Goal: Information Seeking & Learning: Learn about a topic

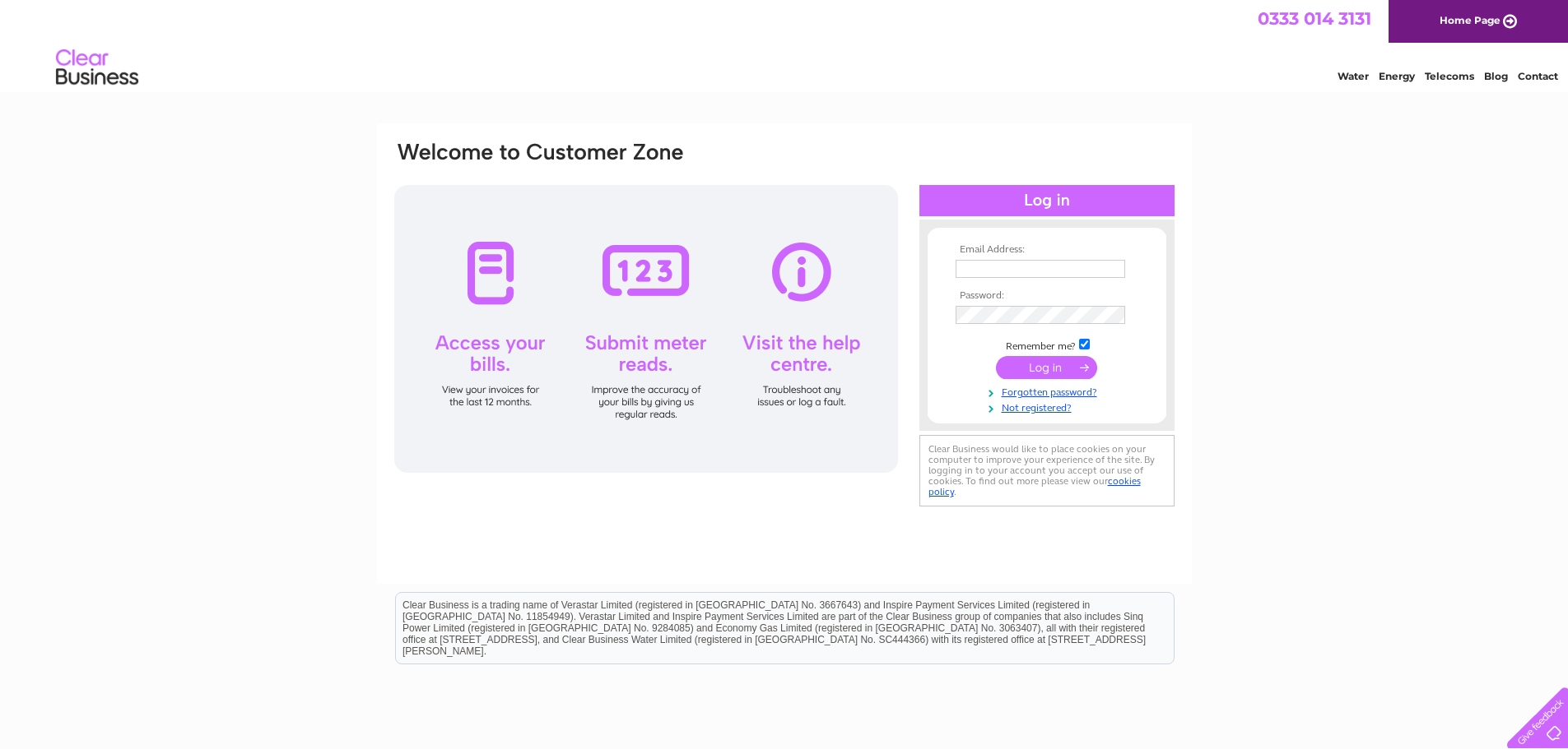
type input "MATTHEW.BURNETT@SE.COM"
click at [1066, 373] on input "submit" at bounding box center [1047, 368] width 101 height 23
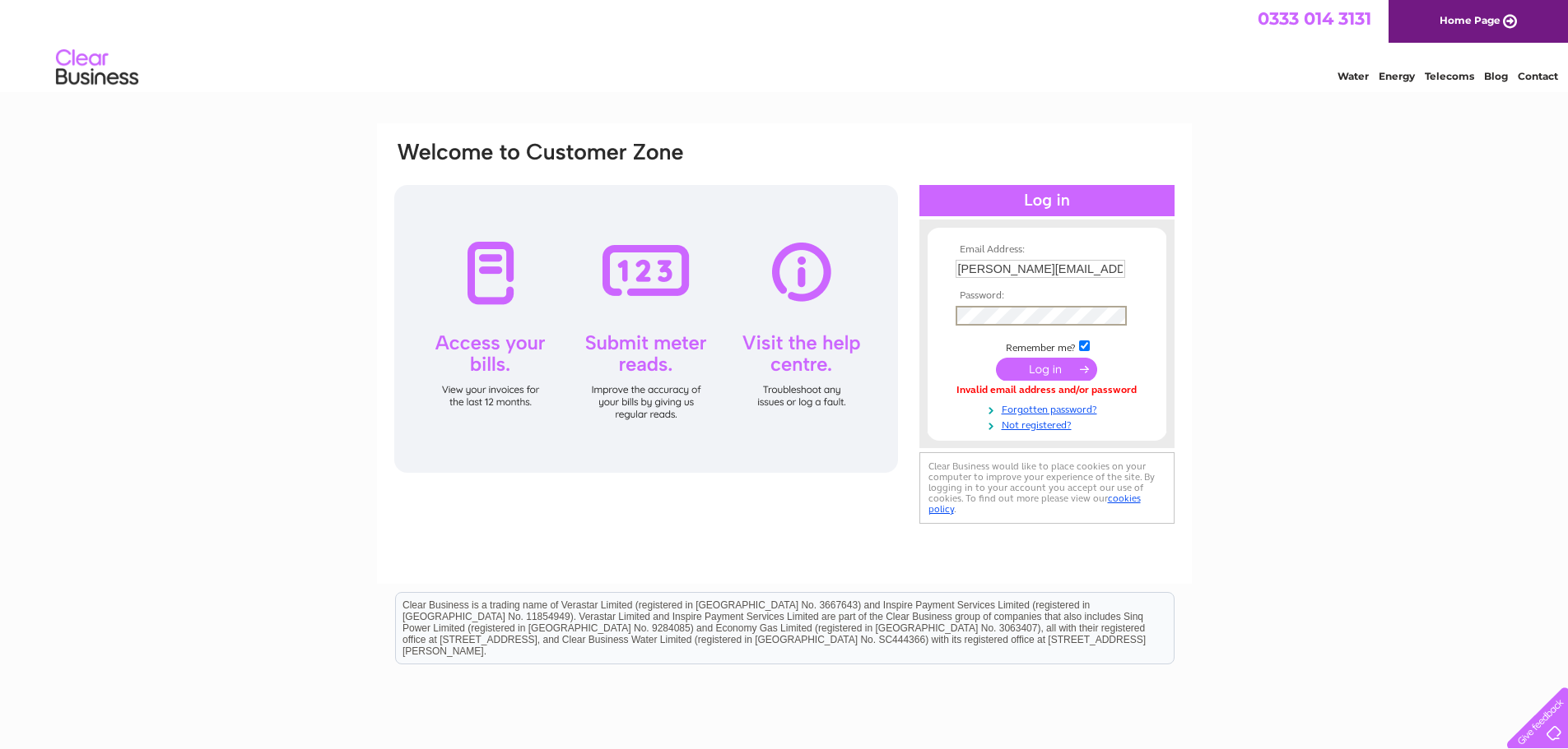
click at [780, 313] on div "Email Address: MATTHEW.BURNETT@SE.COM Password:" at bounding box center [784, 334] width 784 height 389
click at [996, 357] on input "submit" at bounding box center [1047, 369] width 101 height 23
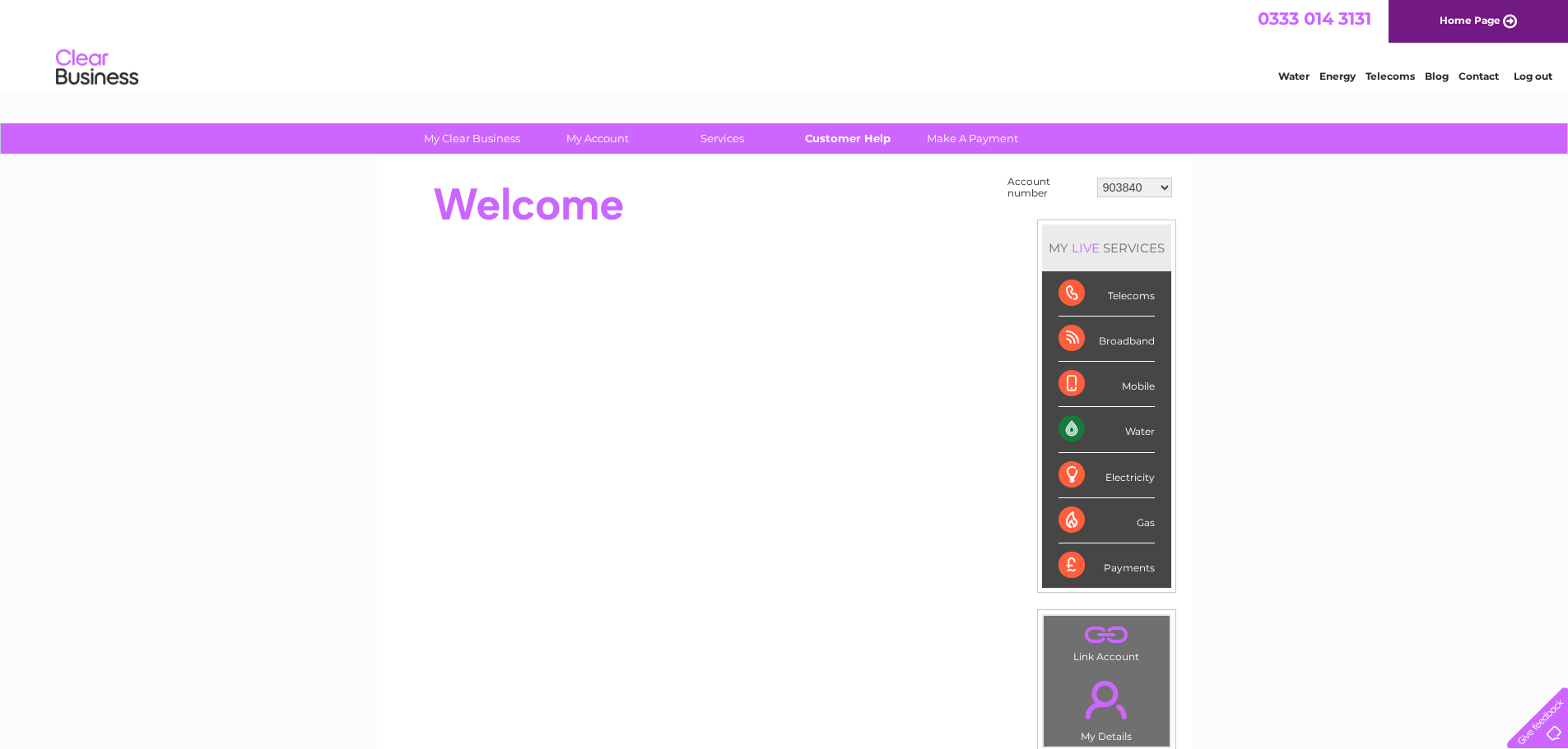
click at [850, 144] on link "Customer Help" at bounding box center [847, 138] width 135 height 30
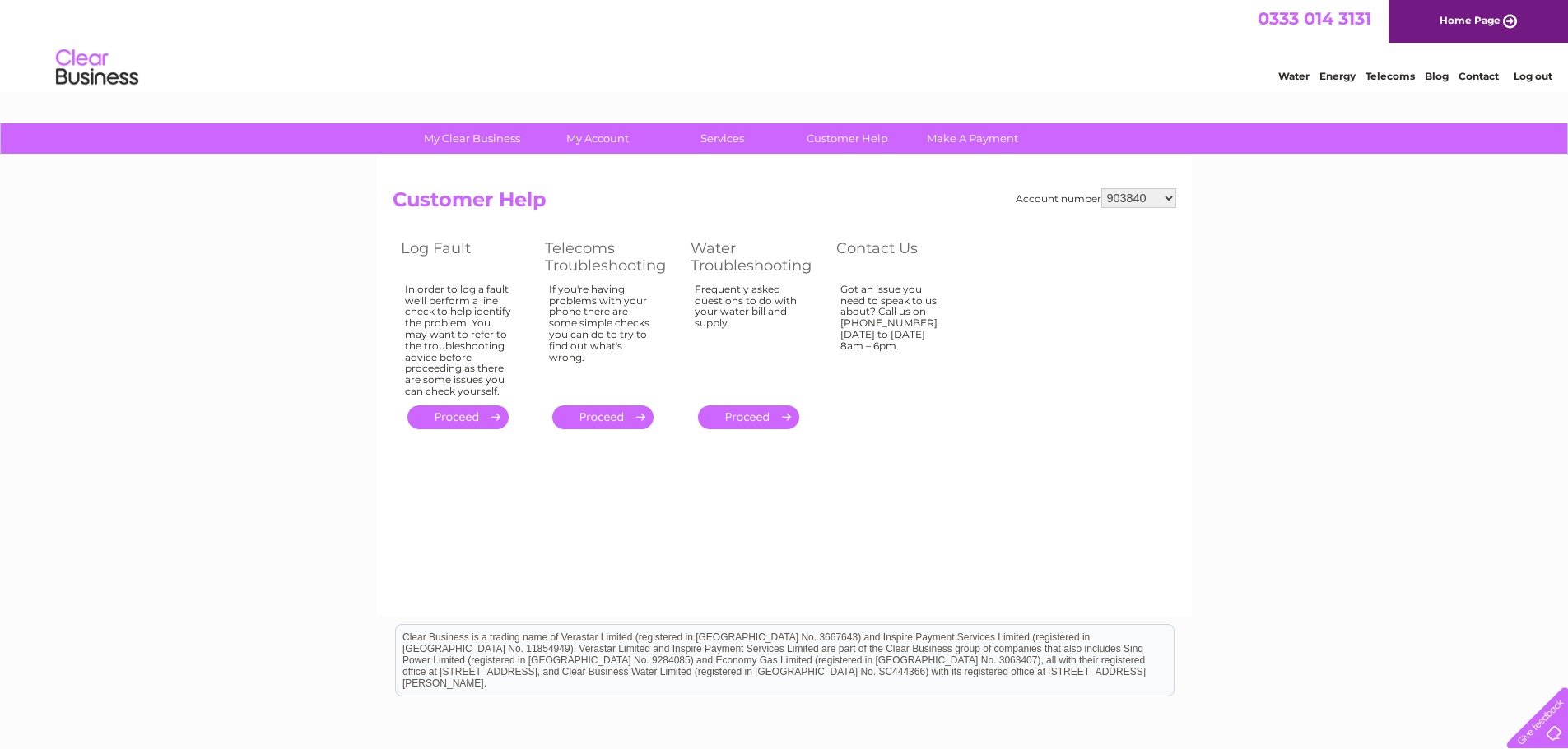
click at [1302, 75] on link "Water" at bounding box center [1293, 76] width 31 height 13
